Goal: Find specific page/section: Find specific page/section

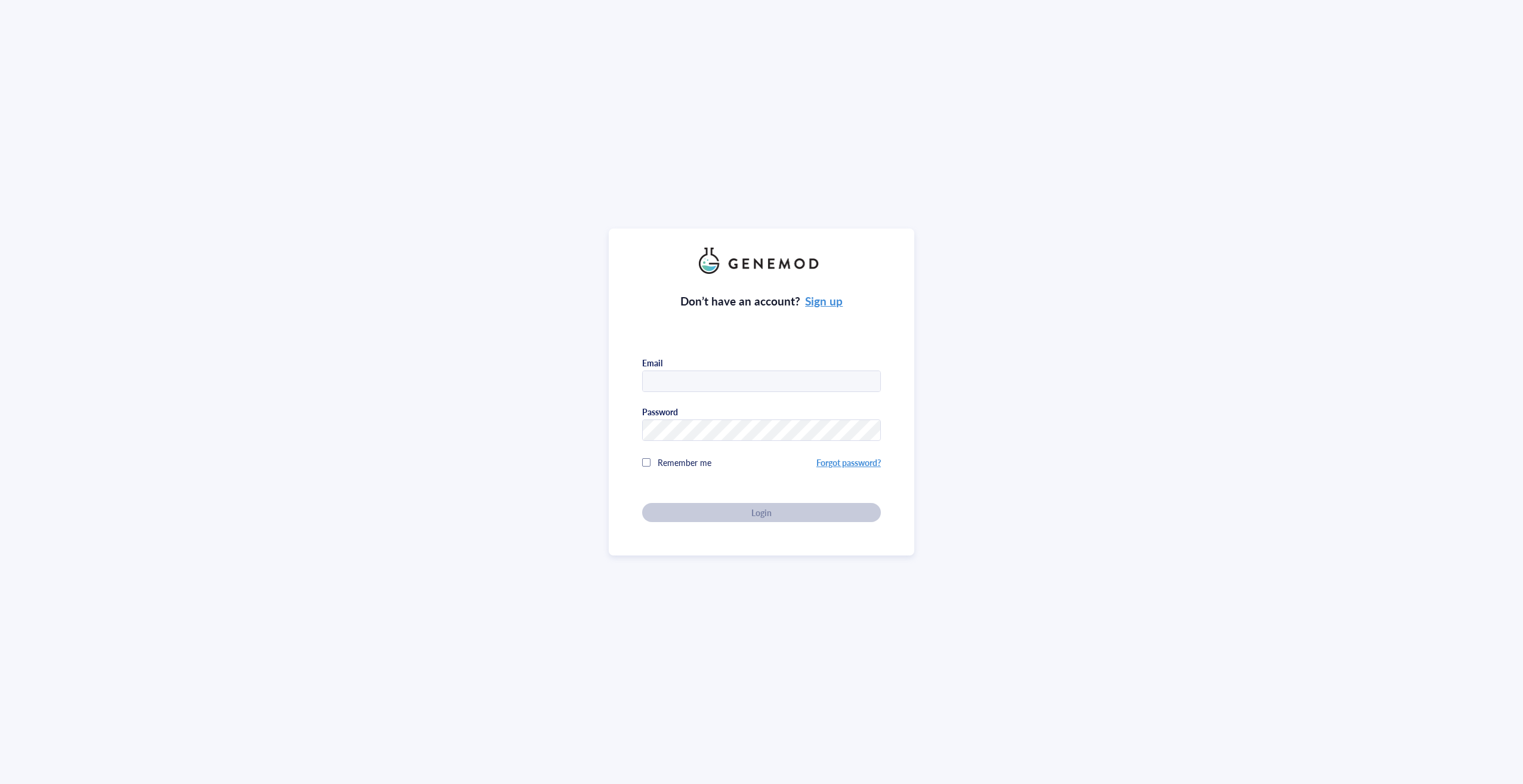
type input "[EMAIL_ADDRESS][DOMAIN_NAME]"
click at [753, 507] on span "Login" at bounding box center [761, 512] width 20 height 10
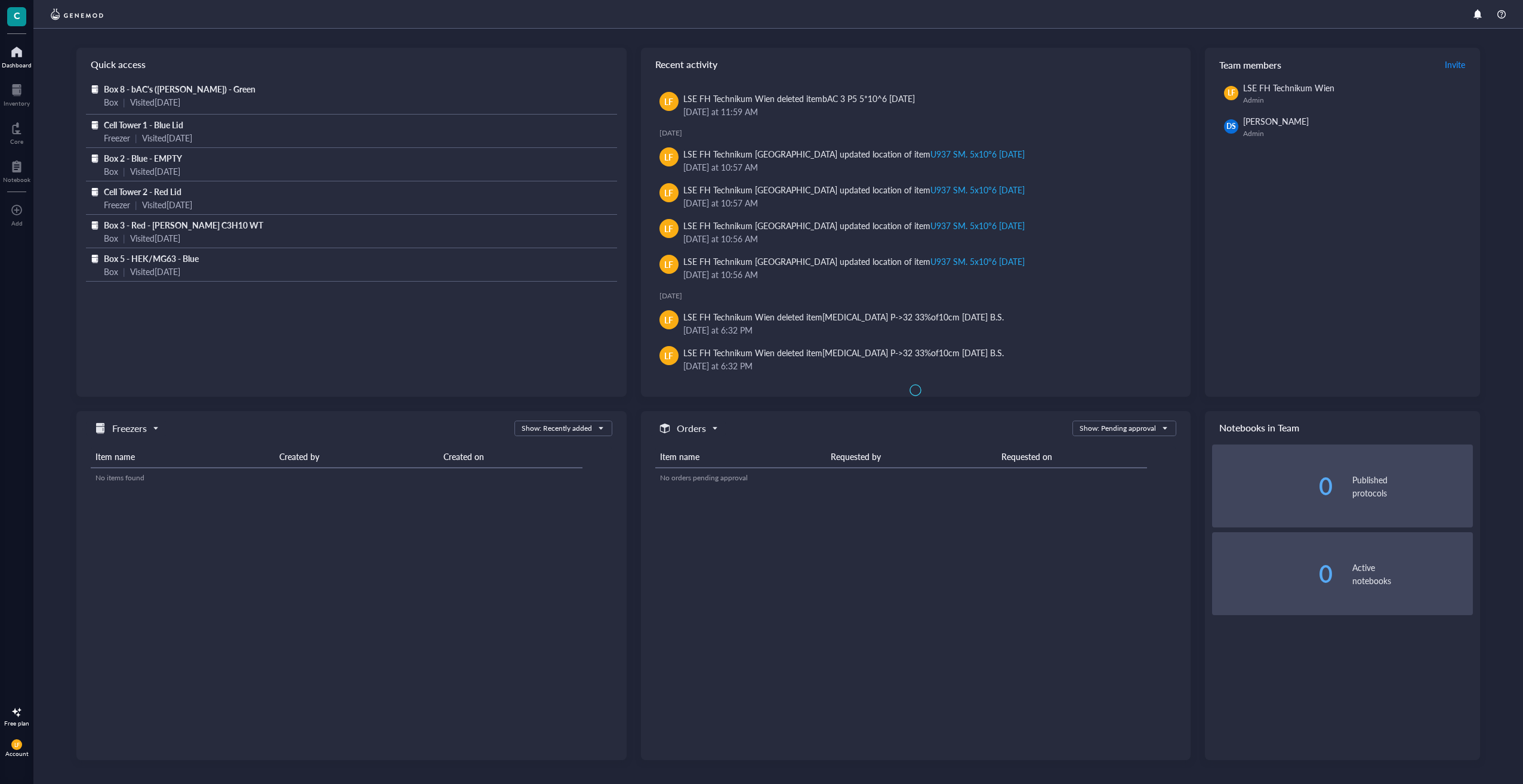
scroll to position [20, 0]
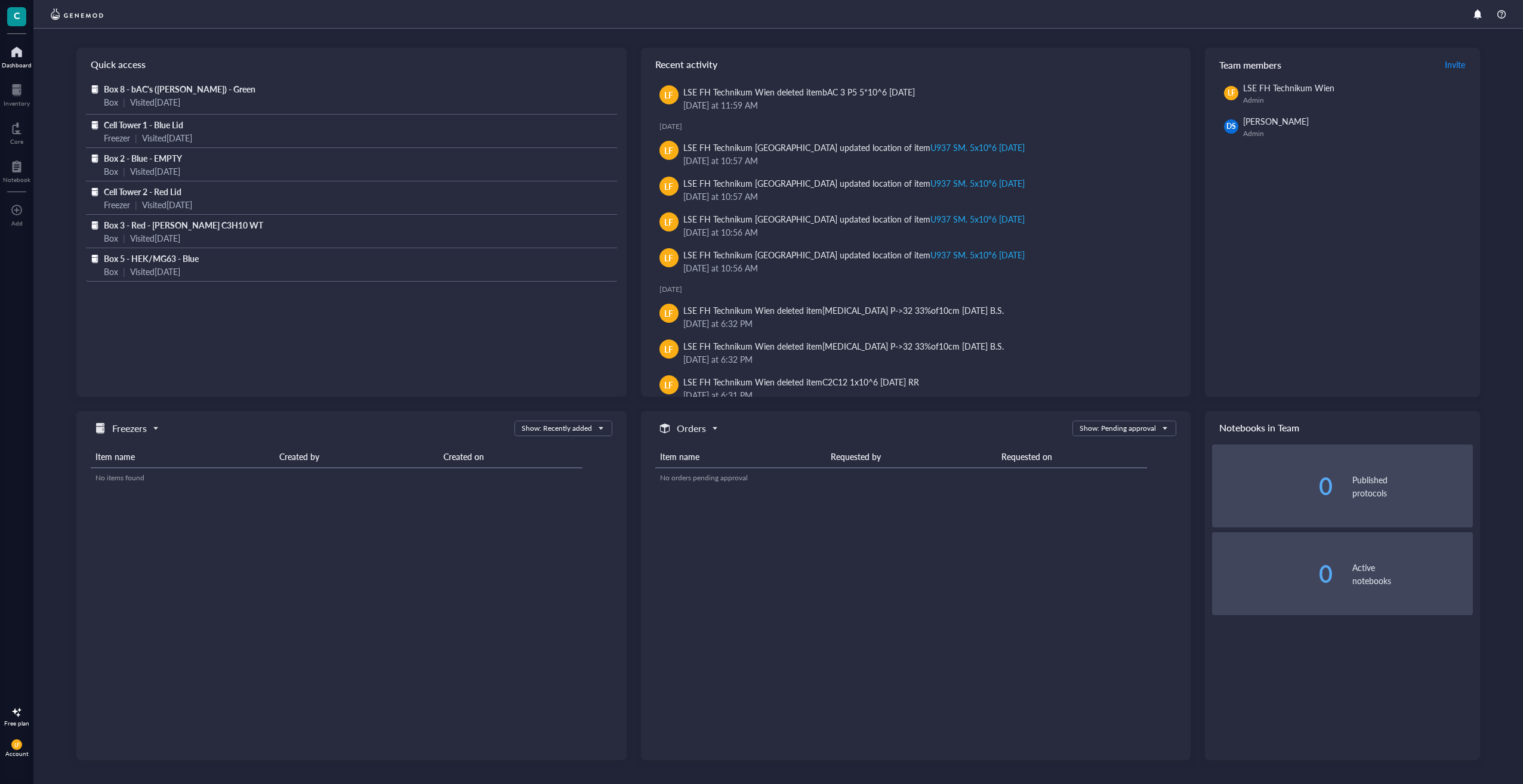
click at [157, 258] on span "Box 5 - HEK/MG63 - Blue" at bounding box center [151, 258] width 95 height 12
